Goal: Go to known website: Go to known website

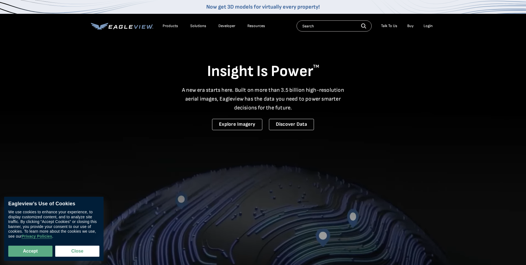
click at [429, 26] on div "Login" at bounding box center [428, 25] width 9 height 5
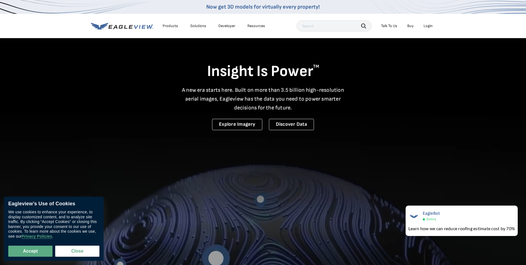
click at [431, 26] on div "Login" at bounding box center [428, 25] width 9 height 5
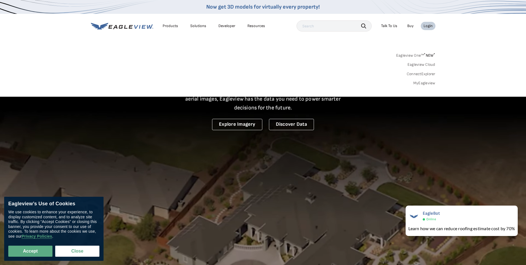
click at [418, 55] on link "Eagleview One™ * NEW *" at bounding box center [415, 54] width 39 height 6
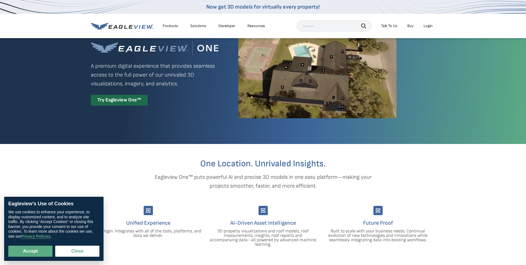
scroll to position [110, 0]
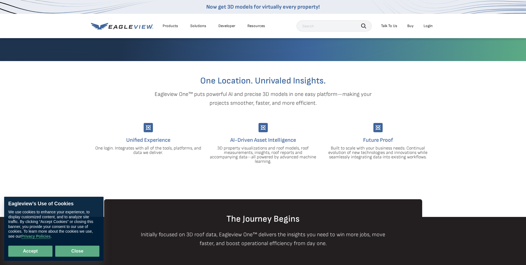
click at [76, 249] on button "Close" at bounding box center [77, 251] width 44 height 11
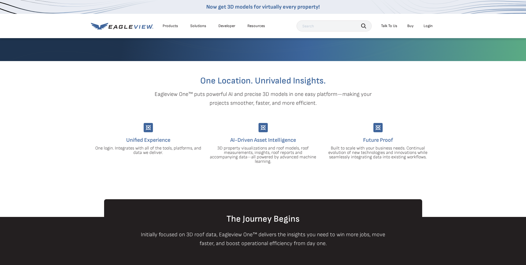
scroll to position [0, 0]
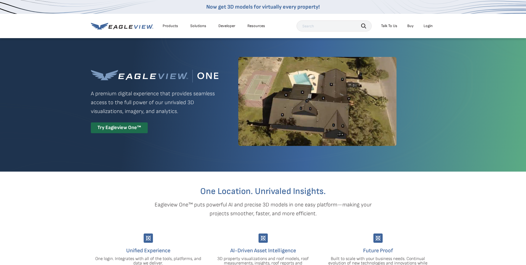
click at [424, 26] on div "Login" at bounding box center [428, 25] width 9 height 5
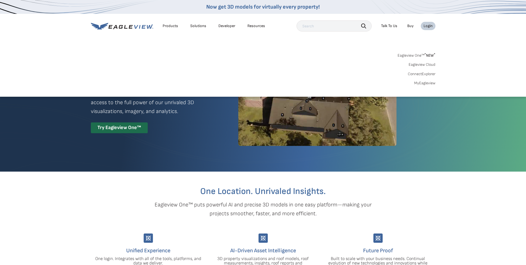
click at [426, 82] on link "MyEagleview" at bounding box center [424, 83] width 21 height 5
